Goal: Information Seeking & Learning: Learn about a topic

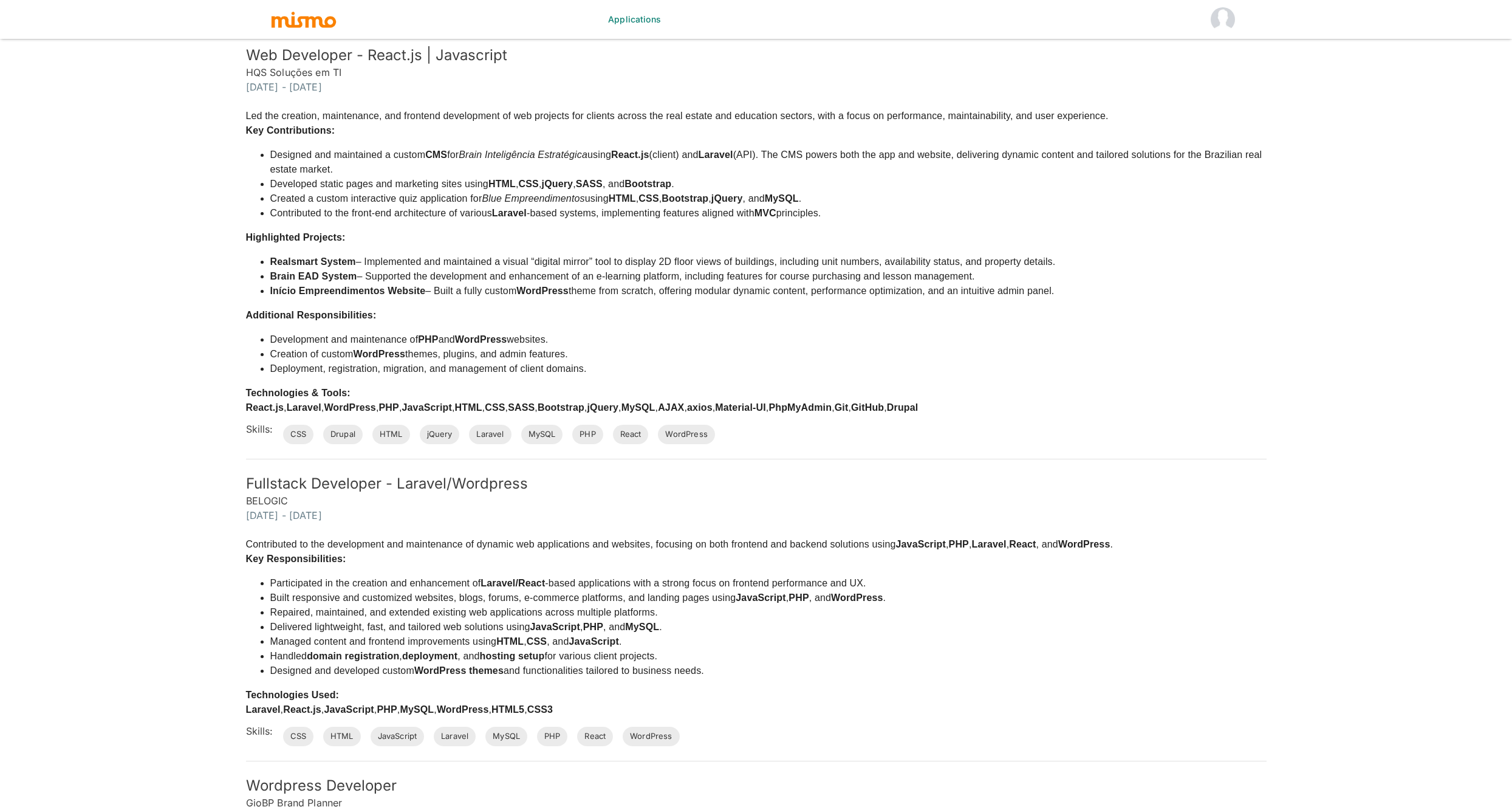
scroll to position [1692, 0]
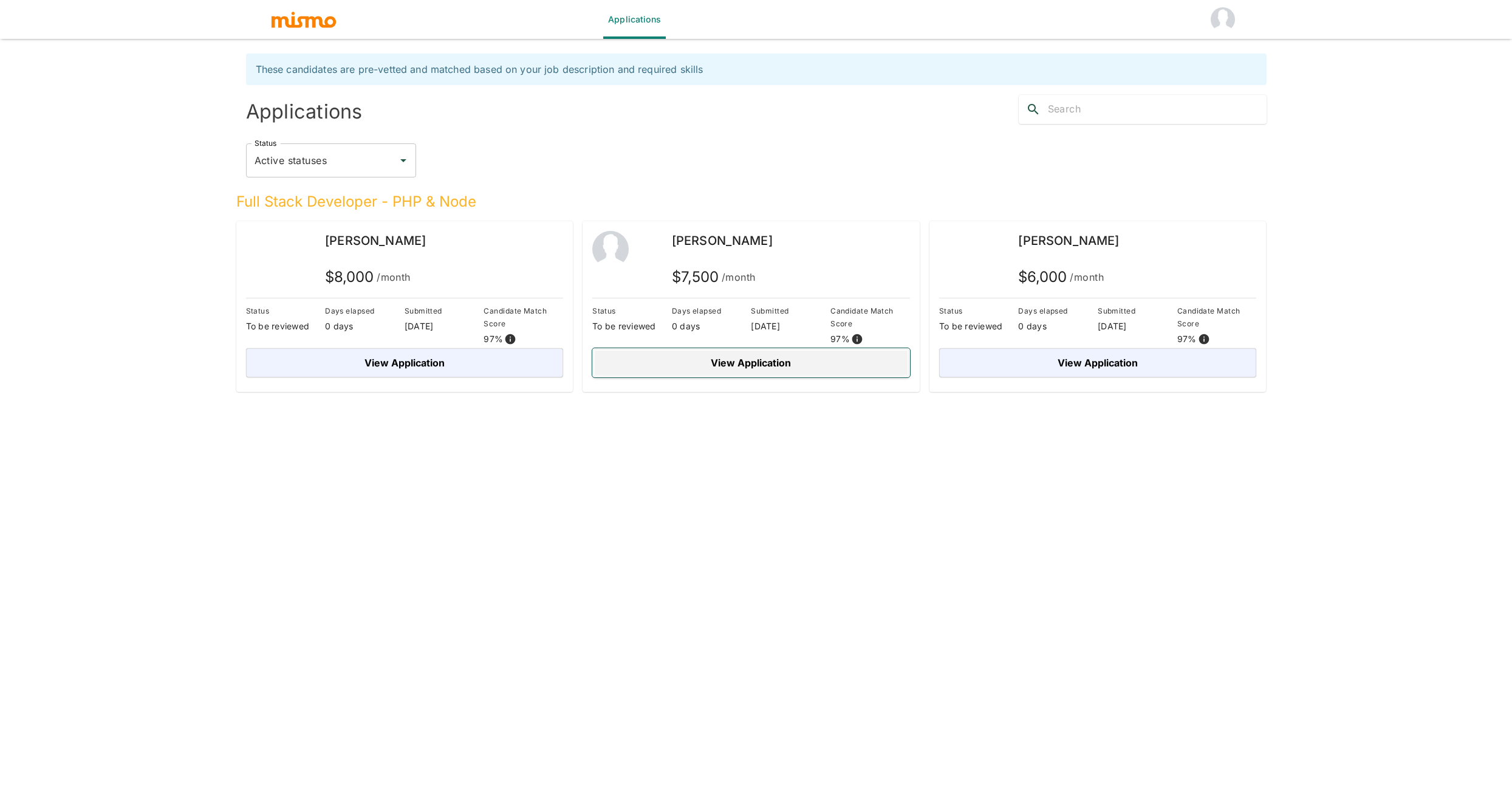
click at [791, 363] on button "View Application" at bounding box center [751, 363] width 317 height 29
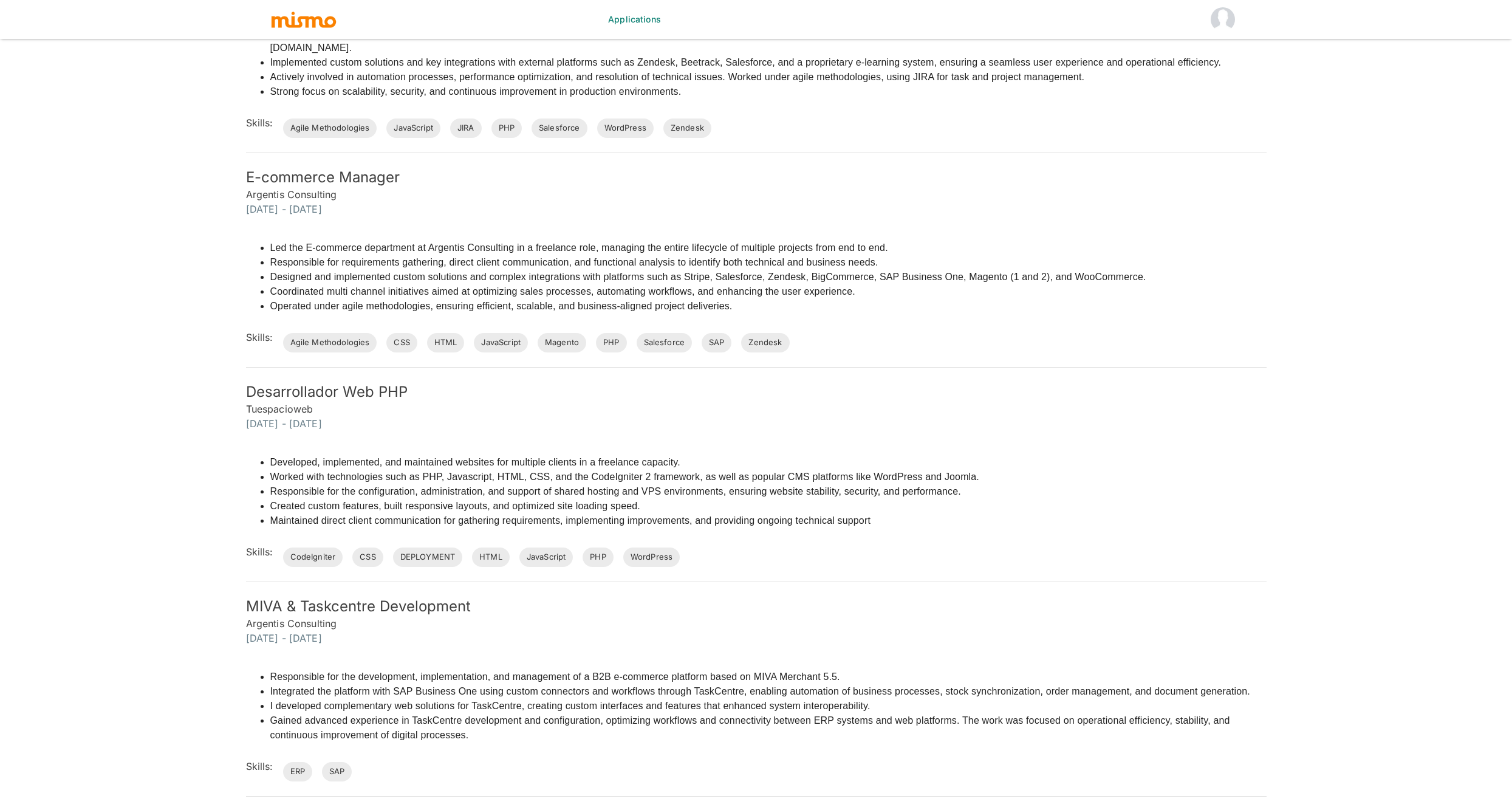
scroll to position [817, 0]
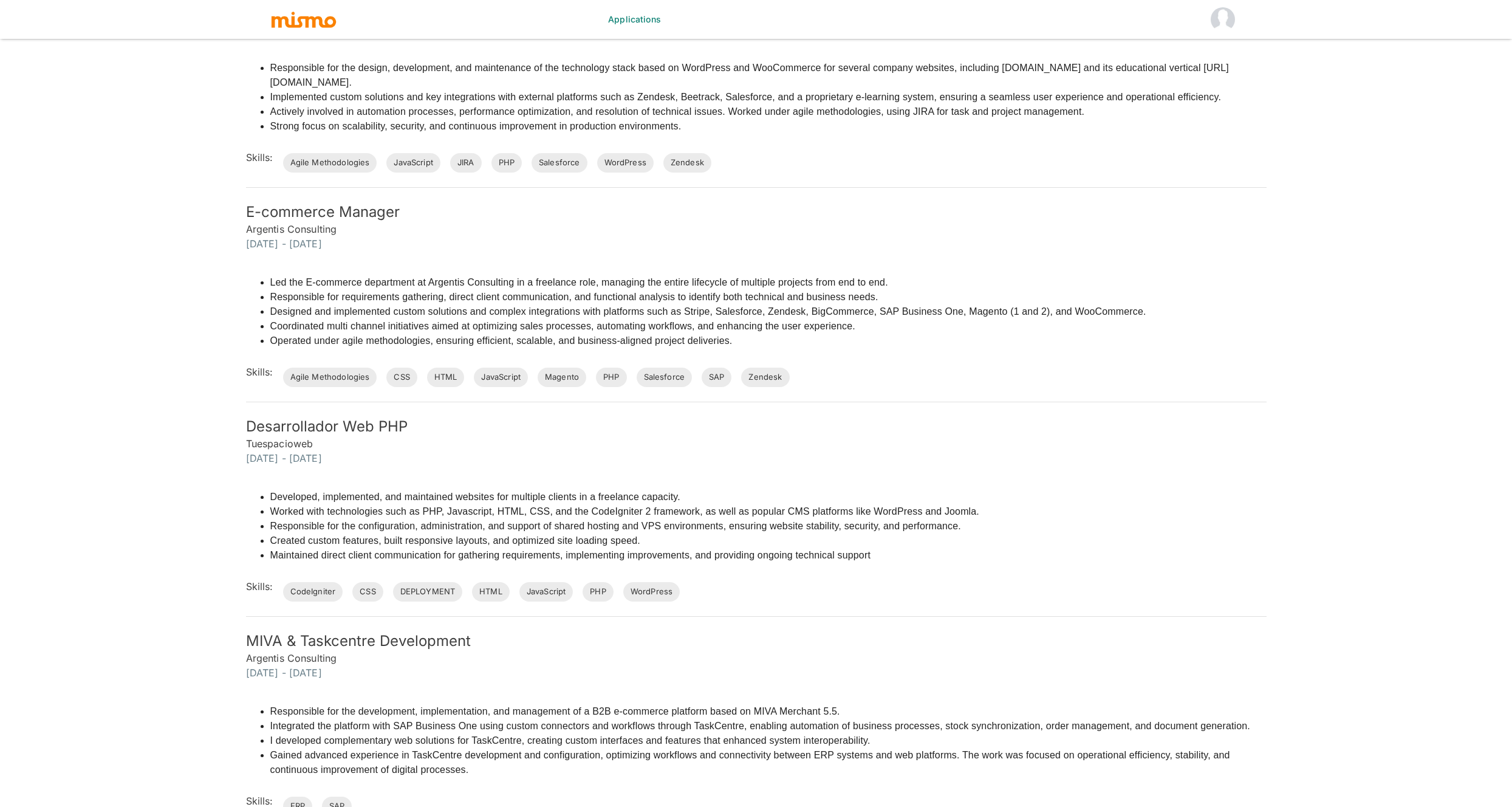
click at [557, 681] on div "Responsible for the development, implementation, and management of a B2B e-comm…" at bounding box center [749, 748] width 1035 height 136
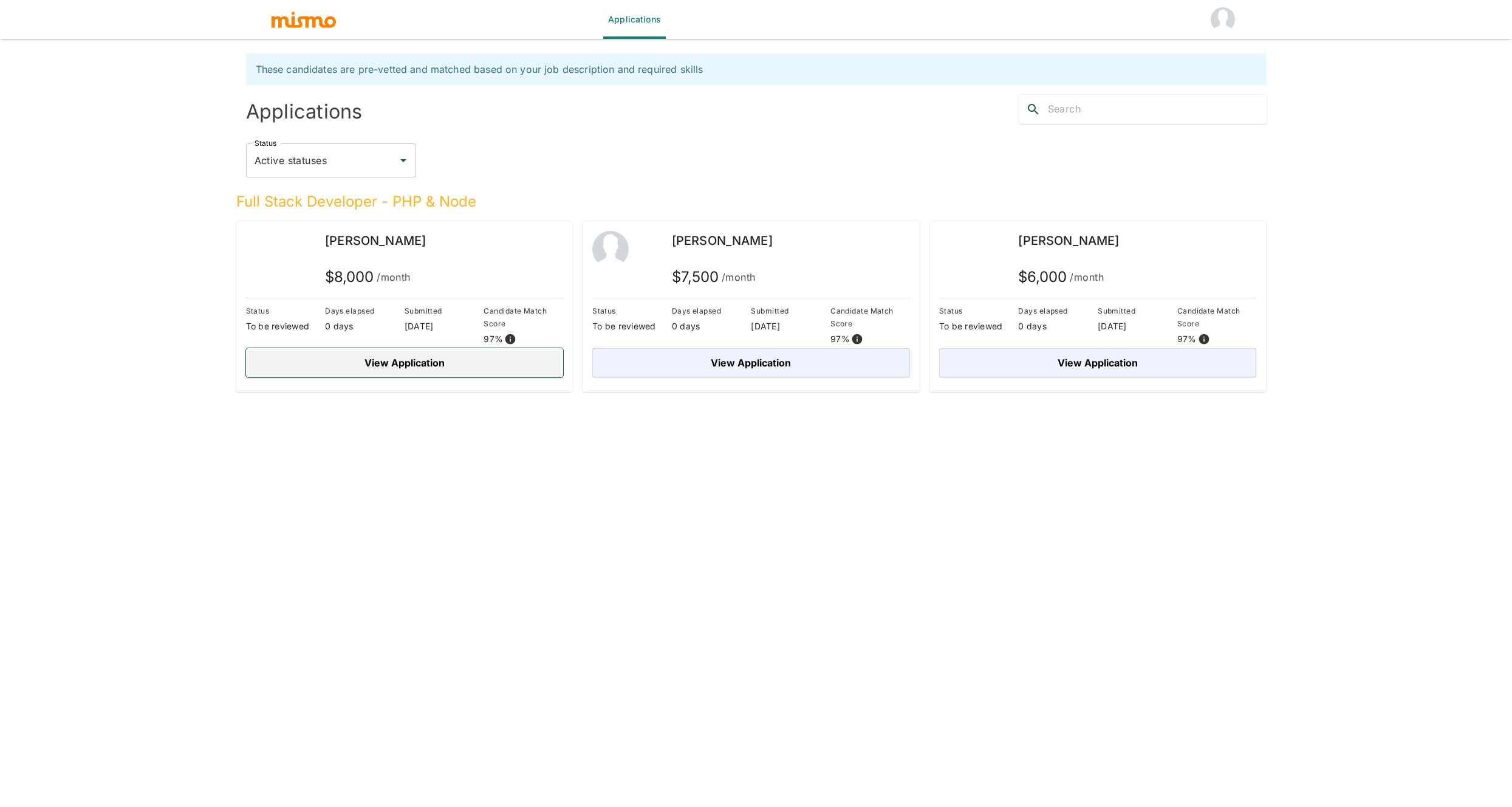
click at [427, 372] on button "View Application" at bounding box center [405, 363] width 317 height 29
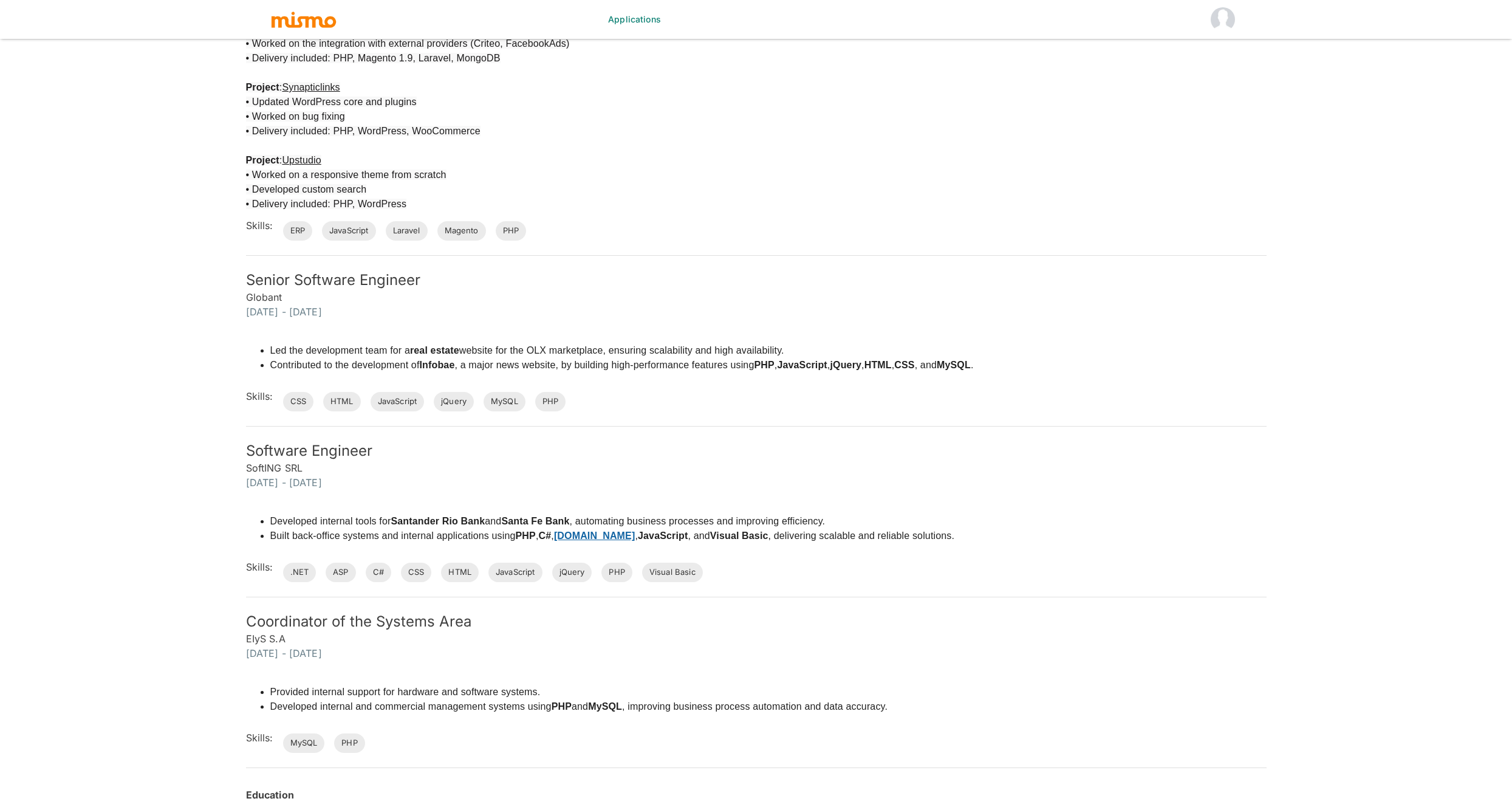
scroll to position [1582, 0]
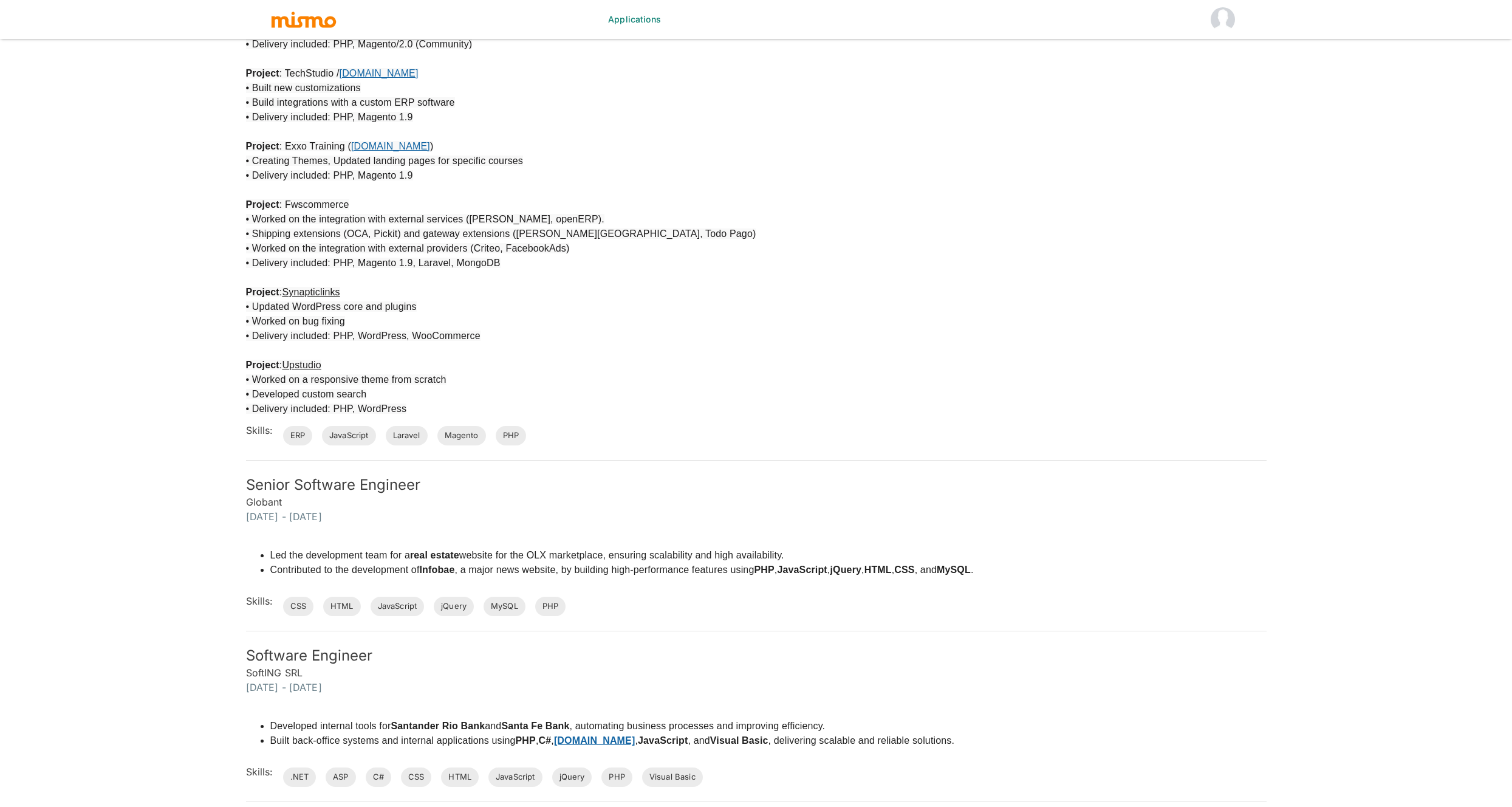
click at [1068, 417] on div "Skills: ERP JavaScript Laravel Magento PHP" at bounding box center [752, 426] width 1031 height 39
